Goal: Task Accomplishment & Management: Use online tool/utility

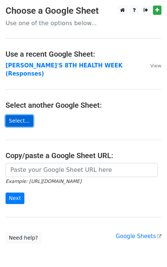
click at [21, 115] on link "Select..." at bounding box center [20, 120] width 28 height 11
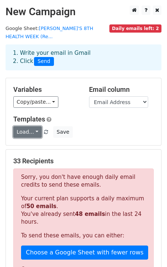
click at [33, 129] on link "Load..." at bounding box center [27, 131] width 28 height 11
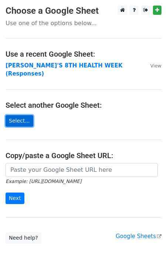
click at [18, 115] on link "Select..." at bounding box center [20, 120] width 28 height 11
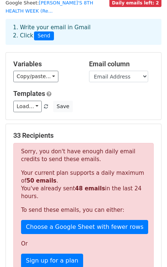
scroll to position [26, 0]
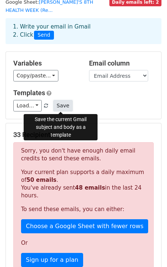
click at [62, 108] on button "Save" at bounding box center [62, 105] width 19 height 11
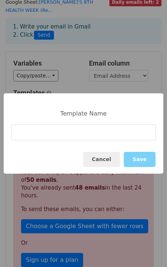
click at [88, 119] on div "Template Name Cancel Save" at bounding box center [84, 133] width 160 height 80
click at [87, 126] on input at bounding box center [83, 132] width 145 height 16
type input "SPRTS"
click at [141, 159] on button "Save" at bounding box center [140, 159] width 32 height 15
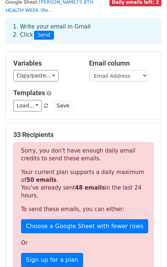
click at [93, 91] on h5 "Templates" at bounding box center [83, 93] width 141 height 8
click at [36, 107] on link "Load..." at bounding box center [27, 105] width 28 height 11
click at [149, 105] on div "Load... SPRTS Save" at bounding box center [84, 105] width 152 height 11
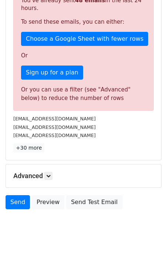
scroll to position [215, 0]
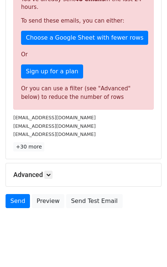
click at [50, 215] on body "New Campaign Daily emails left: 2 Google Sheet: NUNSA'S 8TH HEALTH WEEK (Re... …" at bounding box center [83, 16] width 167 height 450
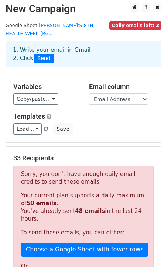
scroll to position [0, 0]
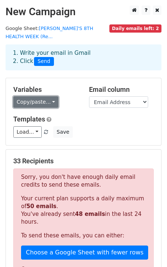
click at [27, 103] on link "Copy/paste..." at bounding box center [35, 101] width 45 height 11
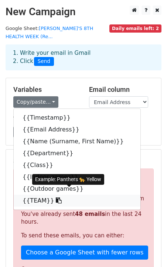
click at [38, 200] on link "{{TEAM}}" at bounding box center [77, 201] width 127 height 12
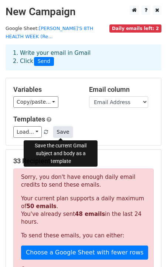
click at [58, 134] on button "Save" at bounding box center [62, 131] width 19 height 11
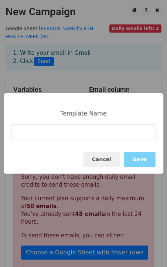
click at [58, 134] on input at bounding box center [83, 132] width 145 height 16
type input "SPORTS"
click at [134, 158] on button "Save" at bounding box center [140, 159] width 32 height 15
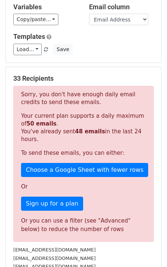
scroll to position [219, 0]
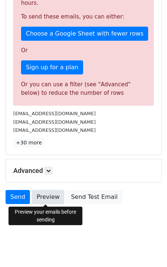
click at [43, 197] on link "Preview" at bounding box center [48, 197] width 33 height 14
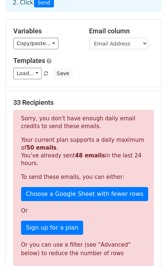
scroll to position [0, 0]
